Goal: Task Accomplishment & Management: Manage account settings

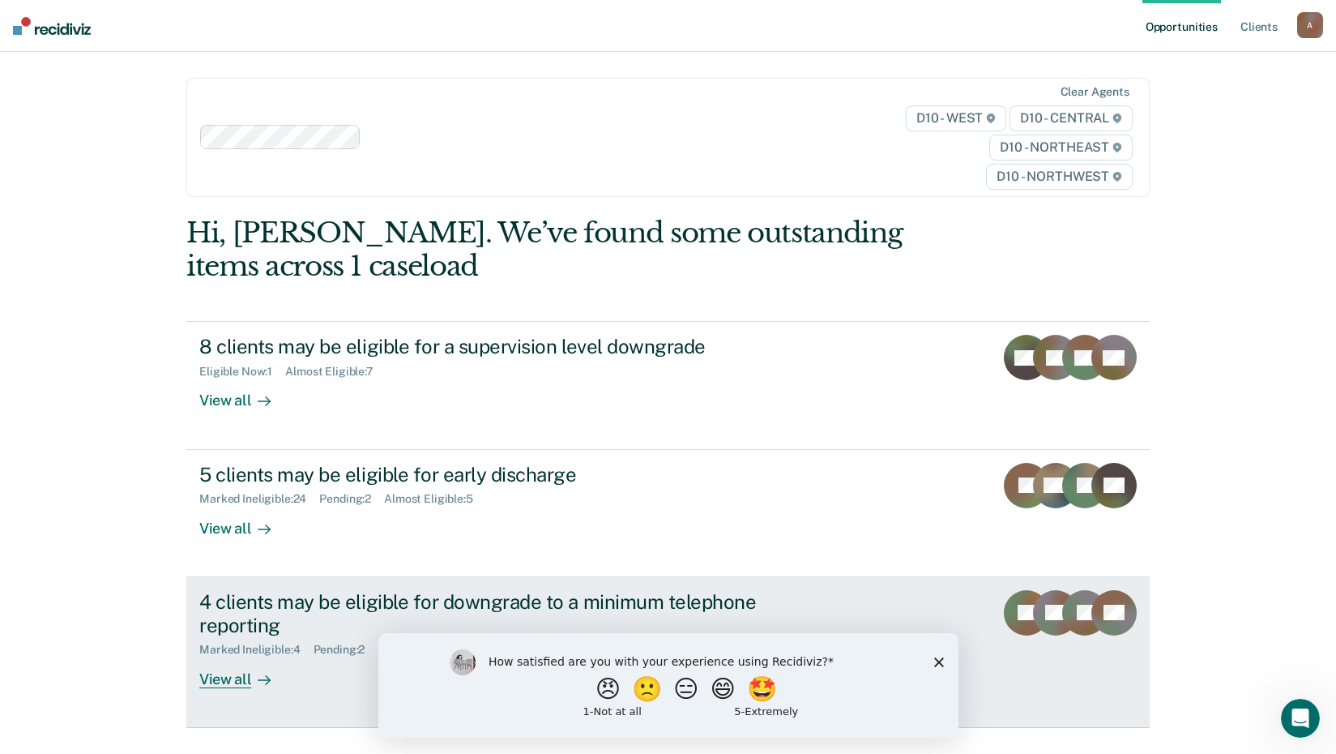
scroll to position [35, 0]
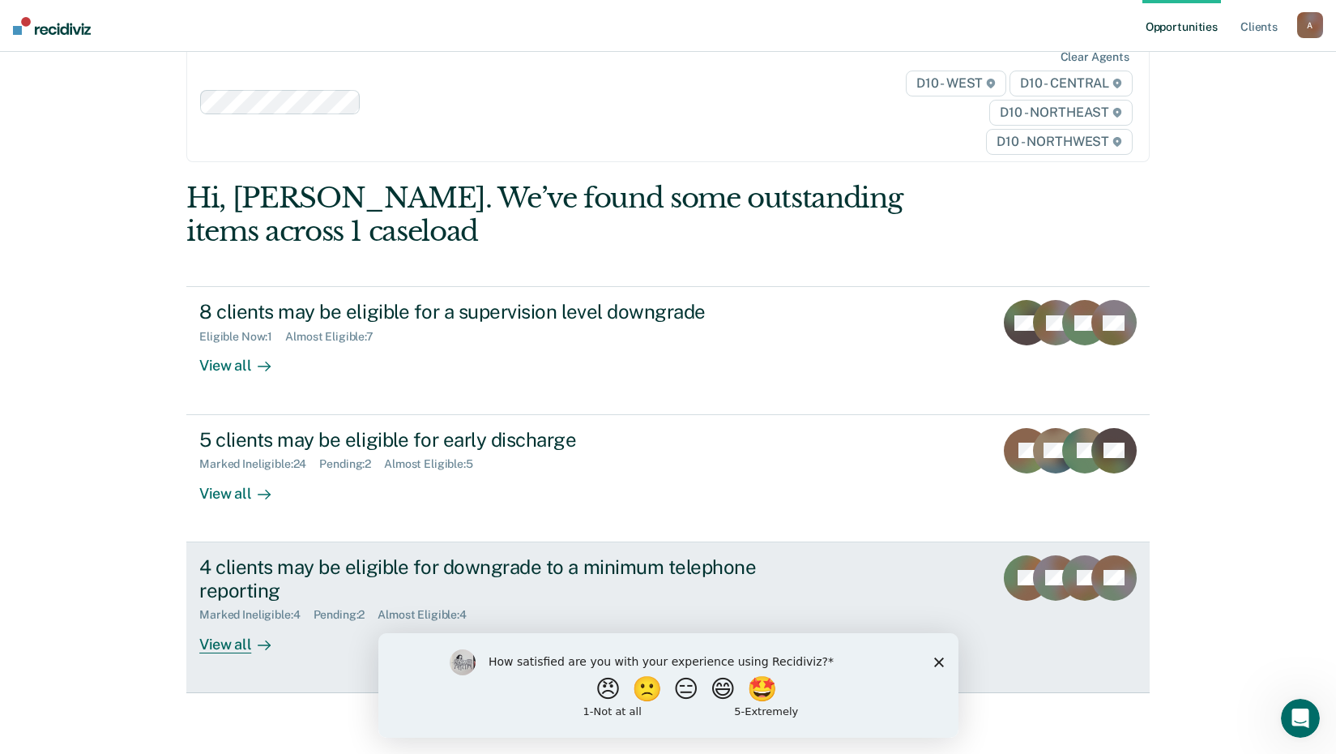
click at [242, 649] on div "View all" at bounding box center [244, 638] width 91 height 32
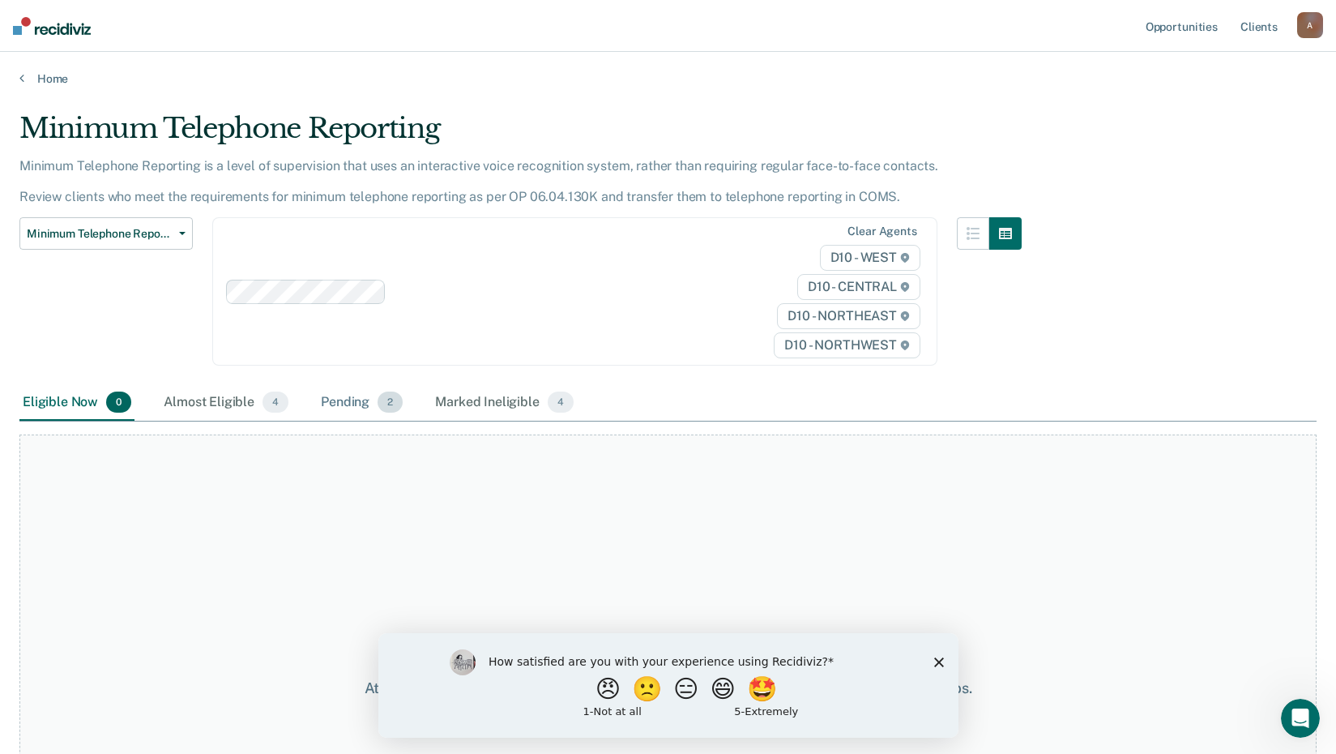
click at [364, 410] on div "Pending 2" at bounding box center [362, 403] width 88 height 36
